Goal: Task Accomplishment & Management: Use online tool/utility

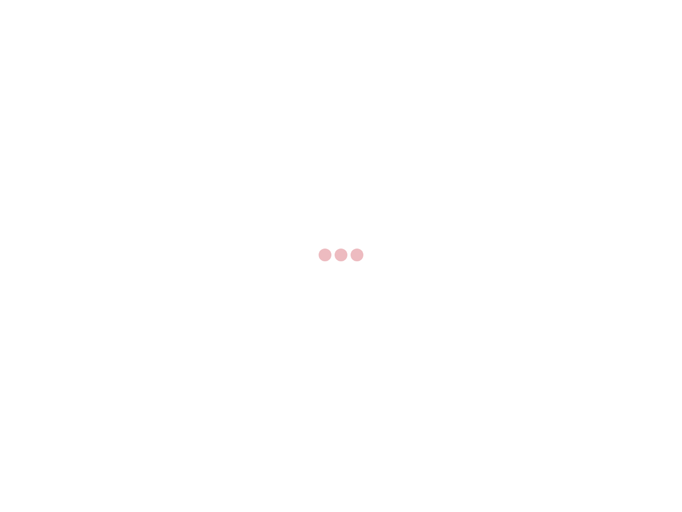
select select "US"
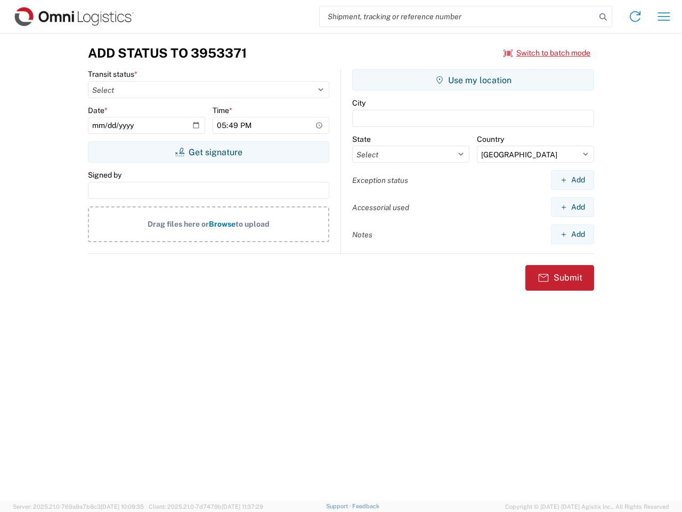
click at [458, 17] on input "search" at bounding box center [458, 16] width 276 height 20
click at [603, 17] on icon at bounding box center [603, 17] width 15 height 15
click at [635, 17] on icon at bounding box center [635, 16] width 17 height 17
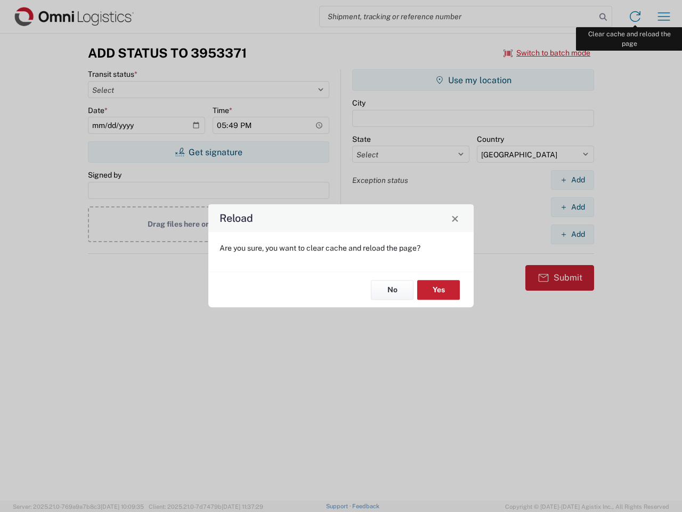
click at [664, 17] on div "Reload Are you sure, you want to clear cache and reload the page? No Yes" at bounding box center [341, 256] width 682 height 512
click at [547, 53] on div "Reload Are you sure, you want to clear cache and reload the page? No Yes" at bounding box center [341, 256] width 682 height 512
click at [208, 152] on div "Reload Are you sure, you want to clear cache and reload the page? No Yes" at bounding box center [341, 256] width 682 height 512
click at [473, 80] on div "Reload Are you sure, you want to clear cache and reload the page? No Yes" at bounding box center [341, 256] width 682 height 512
click at [572, 180] on div "Reload Are you sure, you want to clear cache and reload the page? No Yes" at bounding box center [341, 256] width 682 height 512
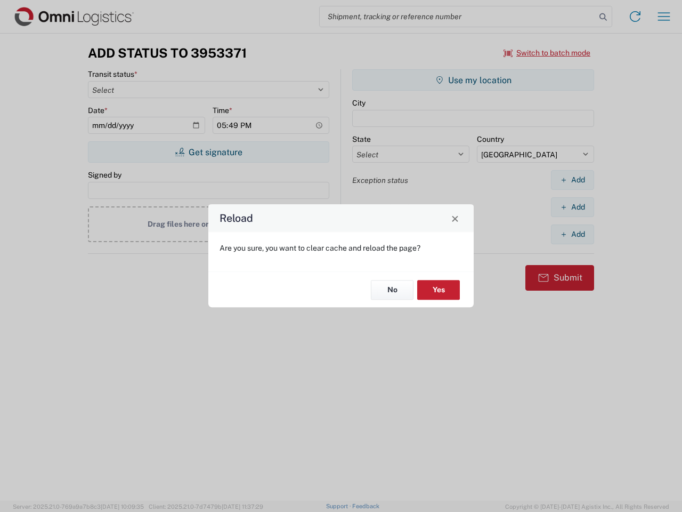
click at [572, 207] on div "Reload Are you sure, you want to clear cache and reload the page? No Yes" at bounding box center [341, 256] width 682 height 512
click at [572, 234] on div "Reload Are you sure, you want to clear cache and reload the page? No Yes" at bounding box center [341, 256] width 682 height 512
